Goal: Navigation & Orientation: Find specific page/section

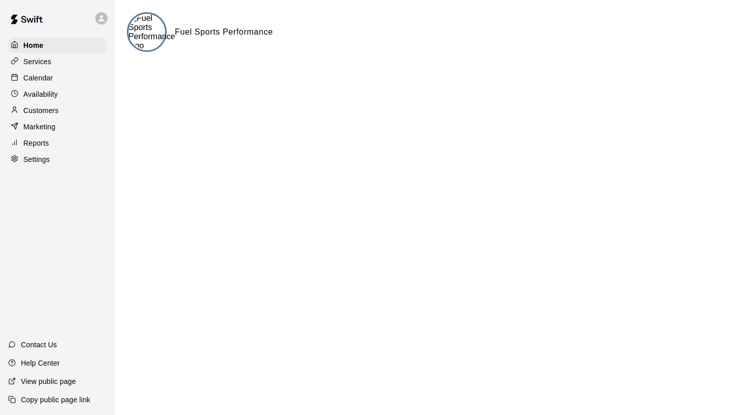
click at [53, 61] on div "Services" at bounding box center [57, 61] width 98 height 15
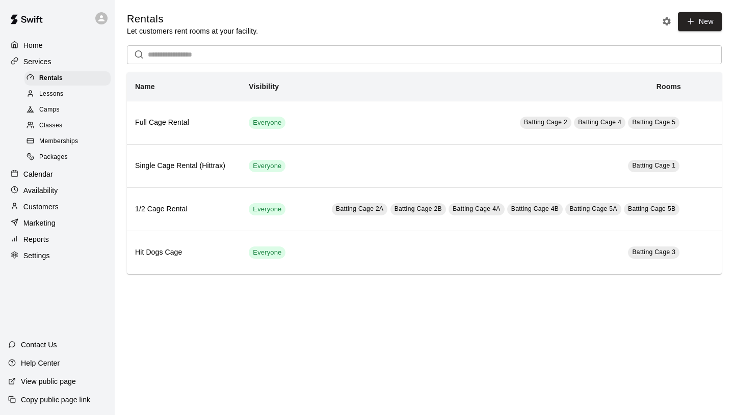
click at [62, 97] on span "Lessons" at bounding box center [51, 94] width 24 height 10
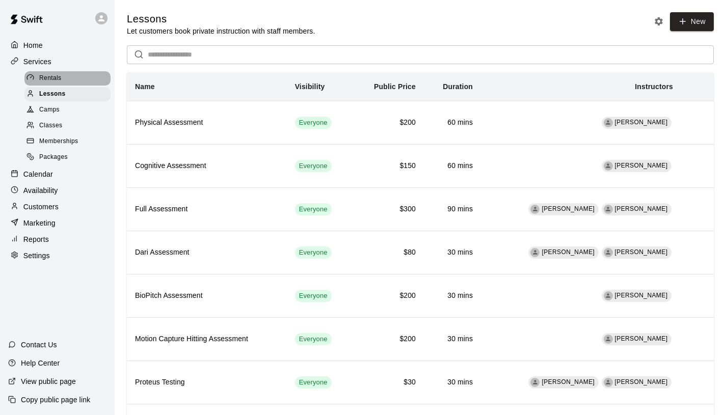
click at [70, 79] on div "Rentals" at bounding box center [67, 78] width 86 height 14
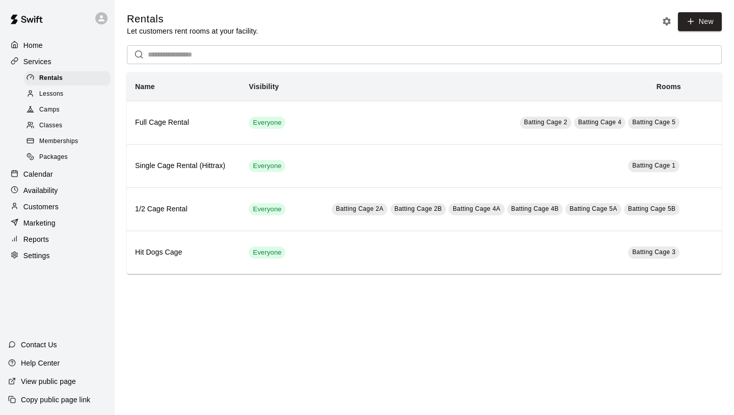
click at [67, 91] on div "Lessons" at bounding box center [67, 94] width 86 height 14
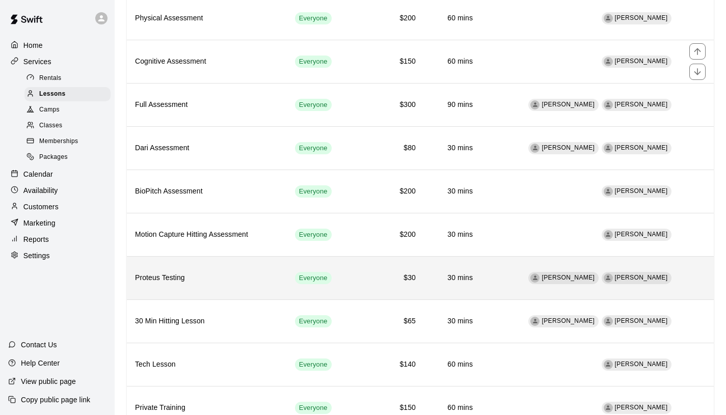
scroll to position [191, 0]
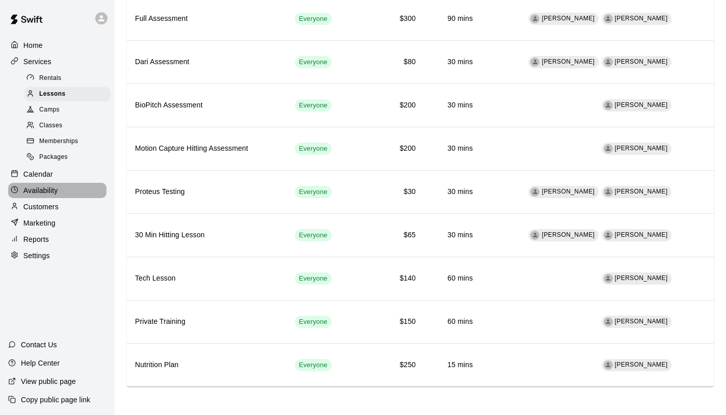
click at [47, 192] on p "Availability" at bounding box center [40, 191] width 35 height 10
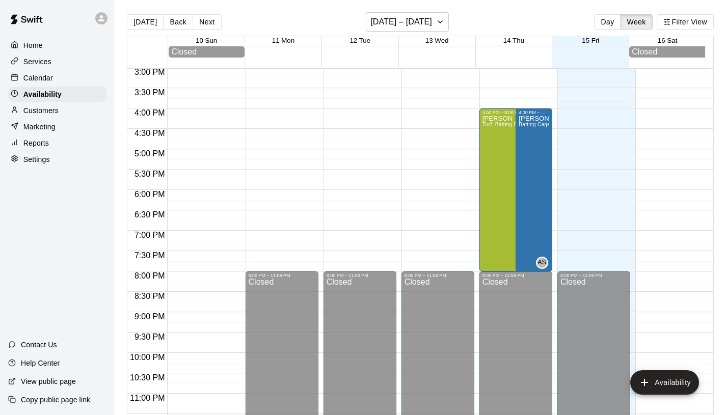
scroll to position [612, 0]
click at [36, 367] on p "Help Center" at bounding box center [40, 363] width 39 height 10
